Goal: Check status: Check status

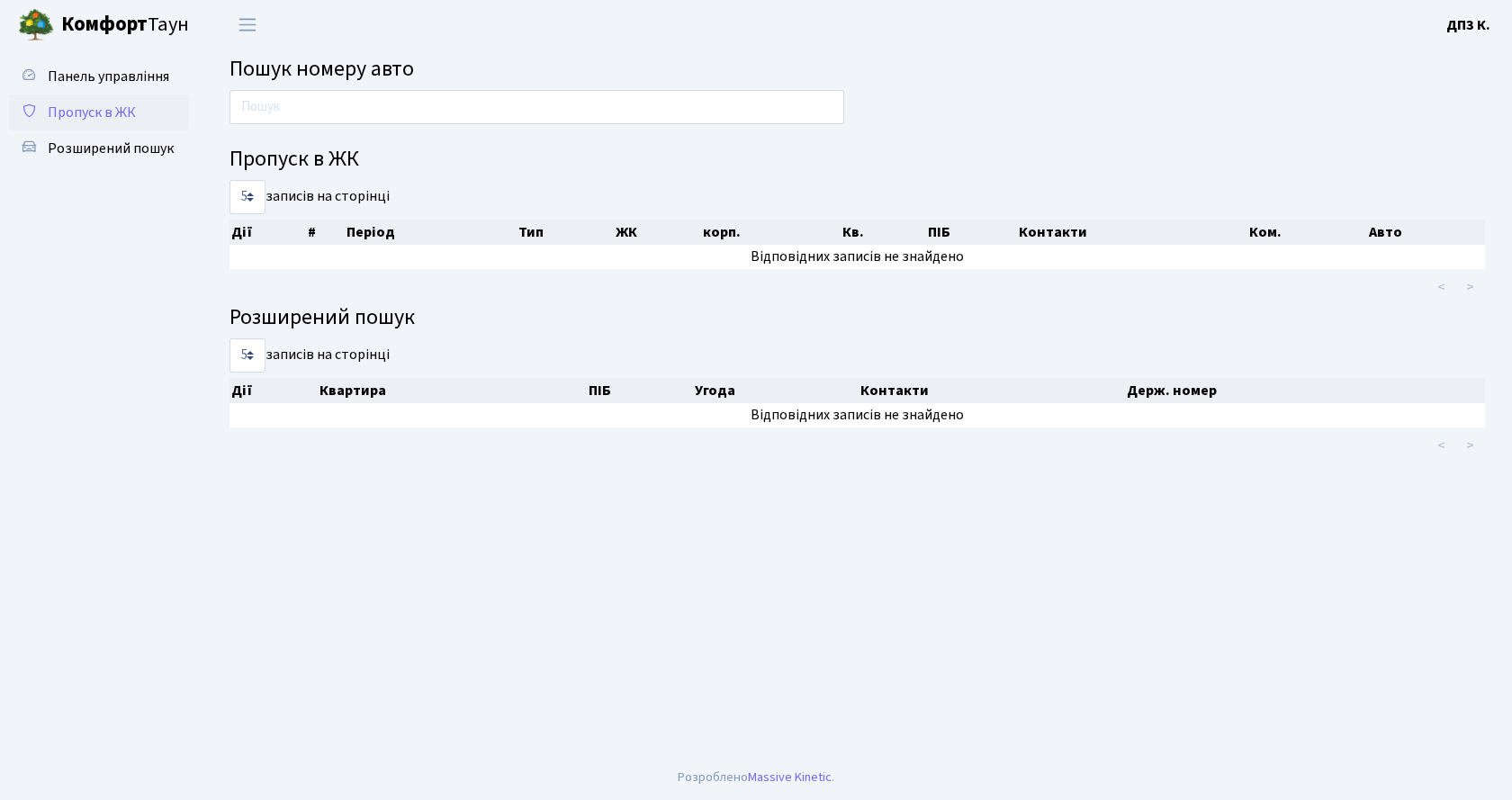
click at [67, 117] on span "Пропуск в ЖК" at bounding box center [91, 112] width 88 height 20
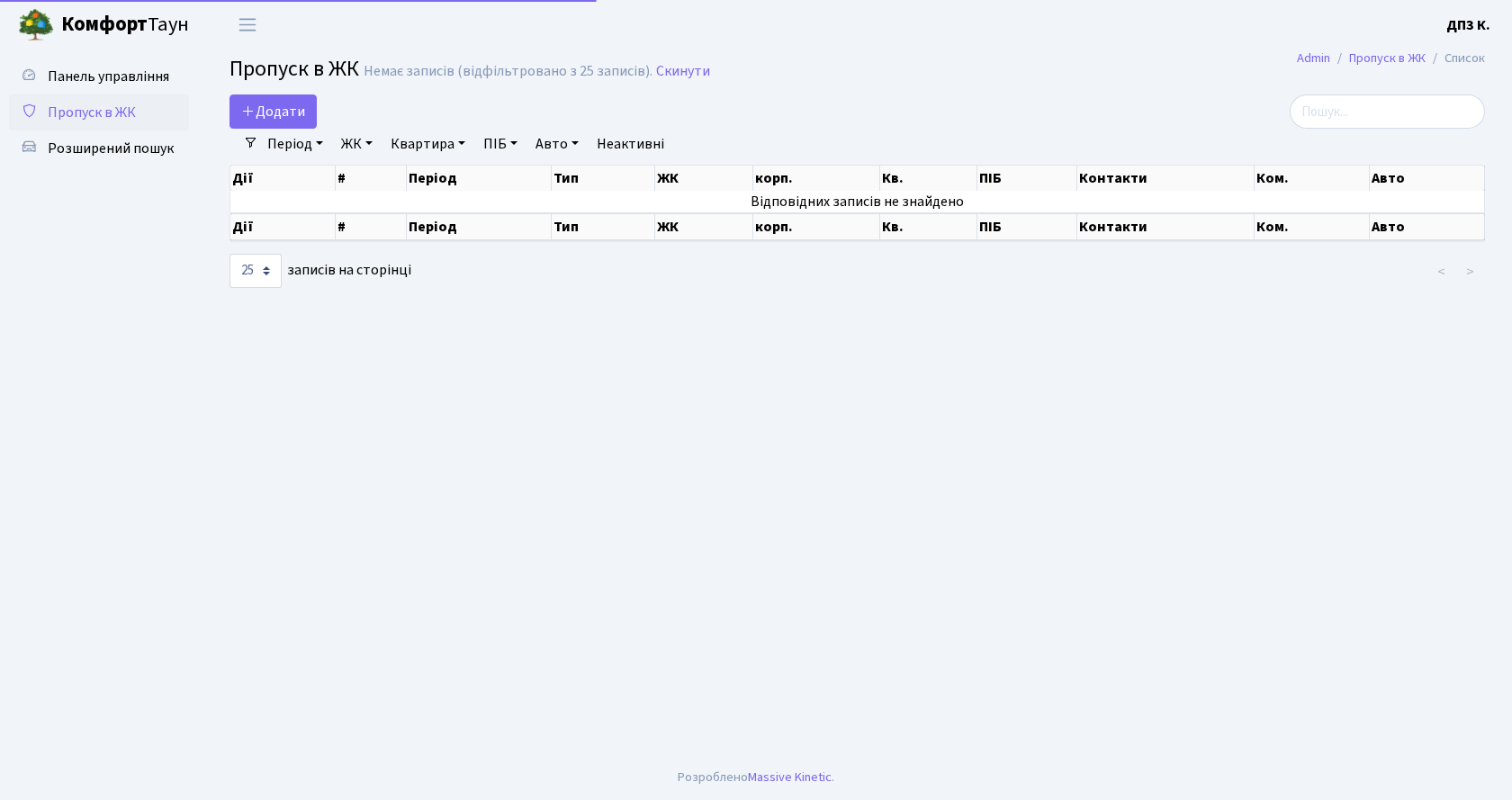
select select "25"
click at [278, 143] on link "Період" at bounding box center [295, 144] width 70 height 30
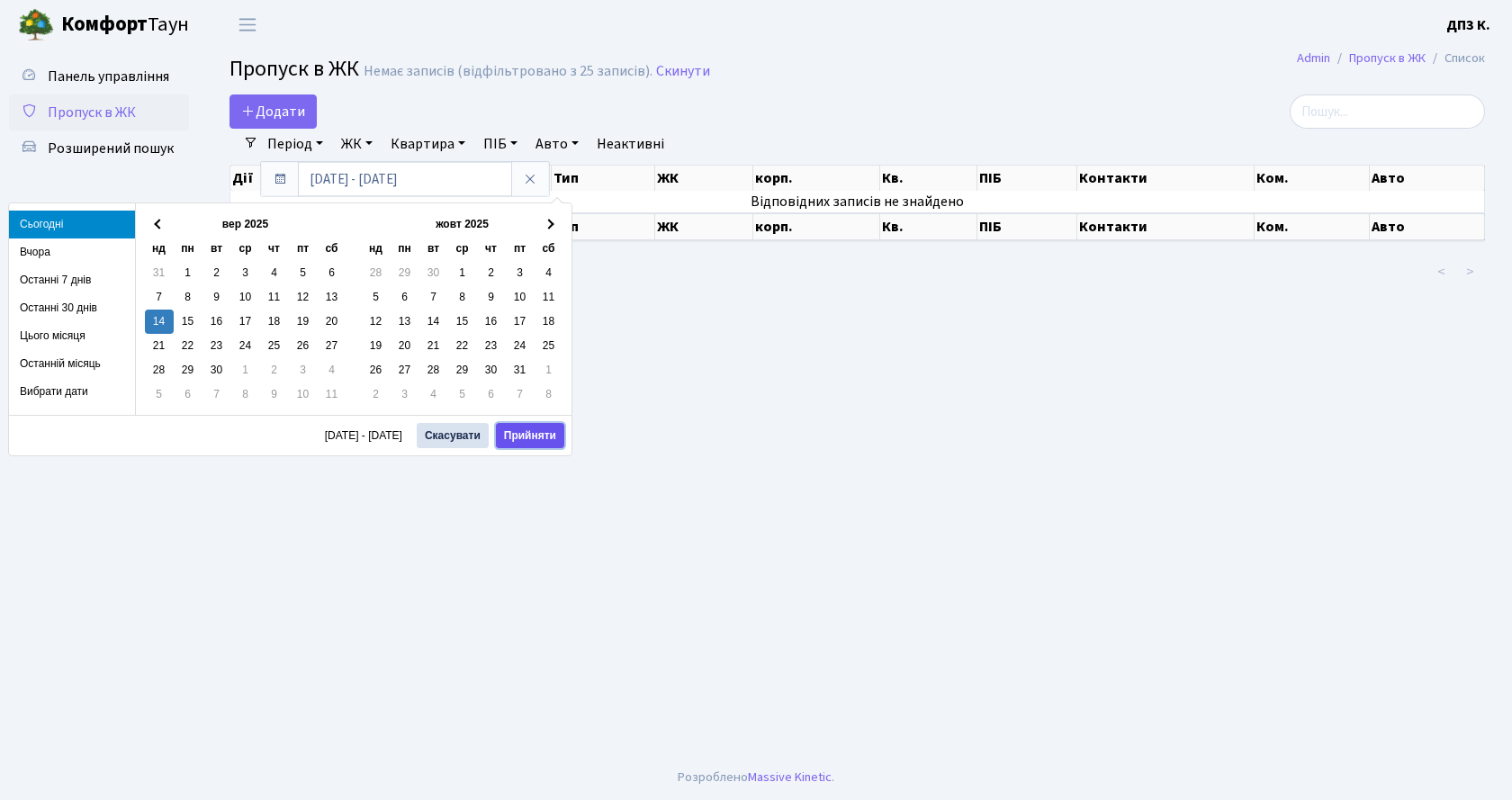
click at [515, 441] on button "Прийняти" at bounding box center [530, 435] width 69 height 26
